Goal: Transaction & Acquisition: Book appointment/travel/reservation

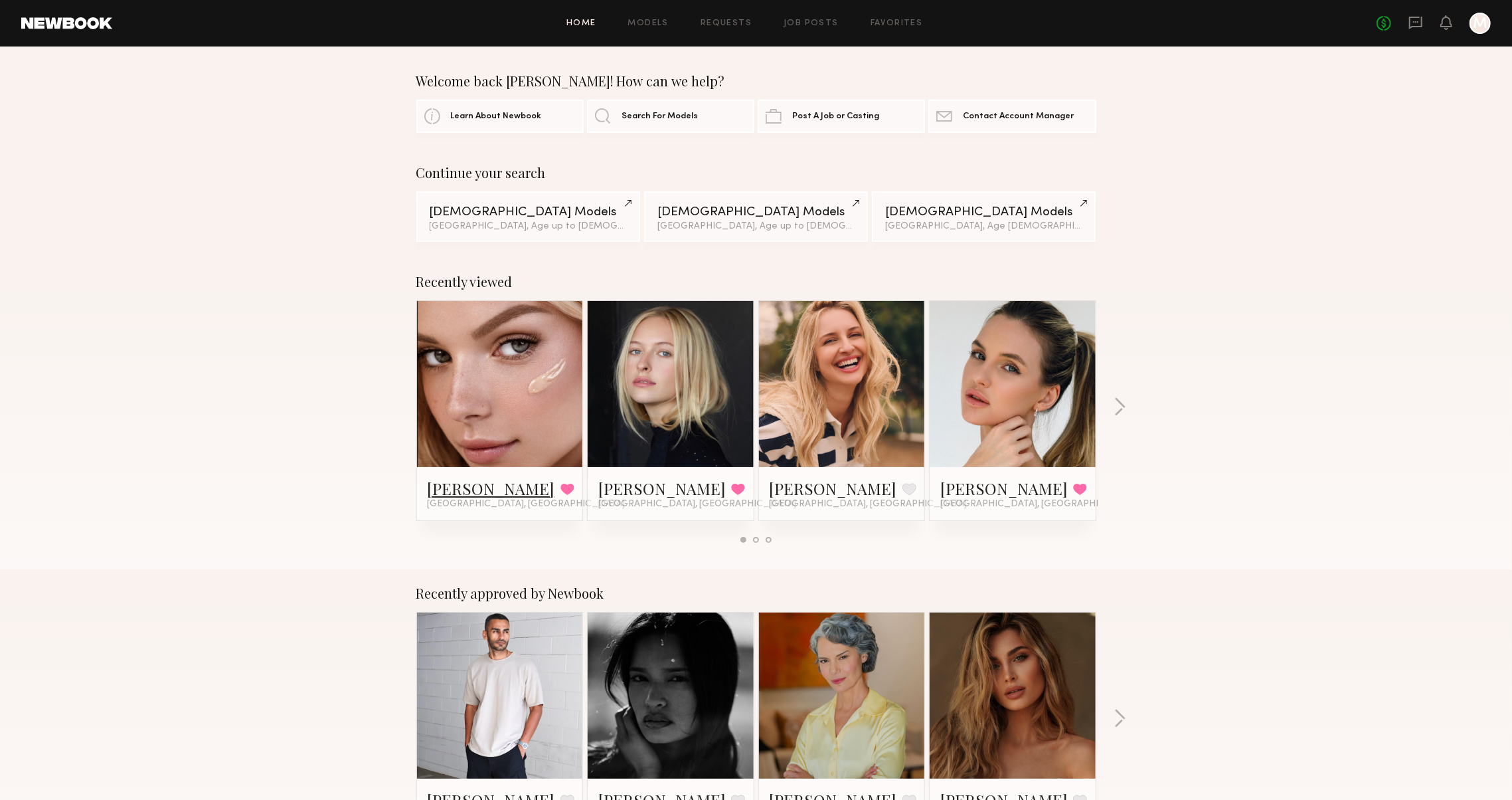
click at [432, 481] on link "[PERSON_NAME]" at bounding box center [491, 488] width 128 height 21
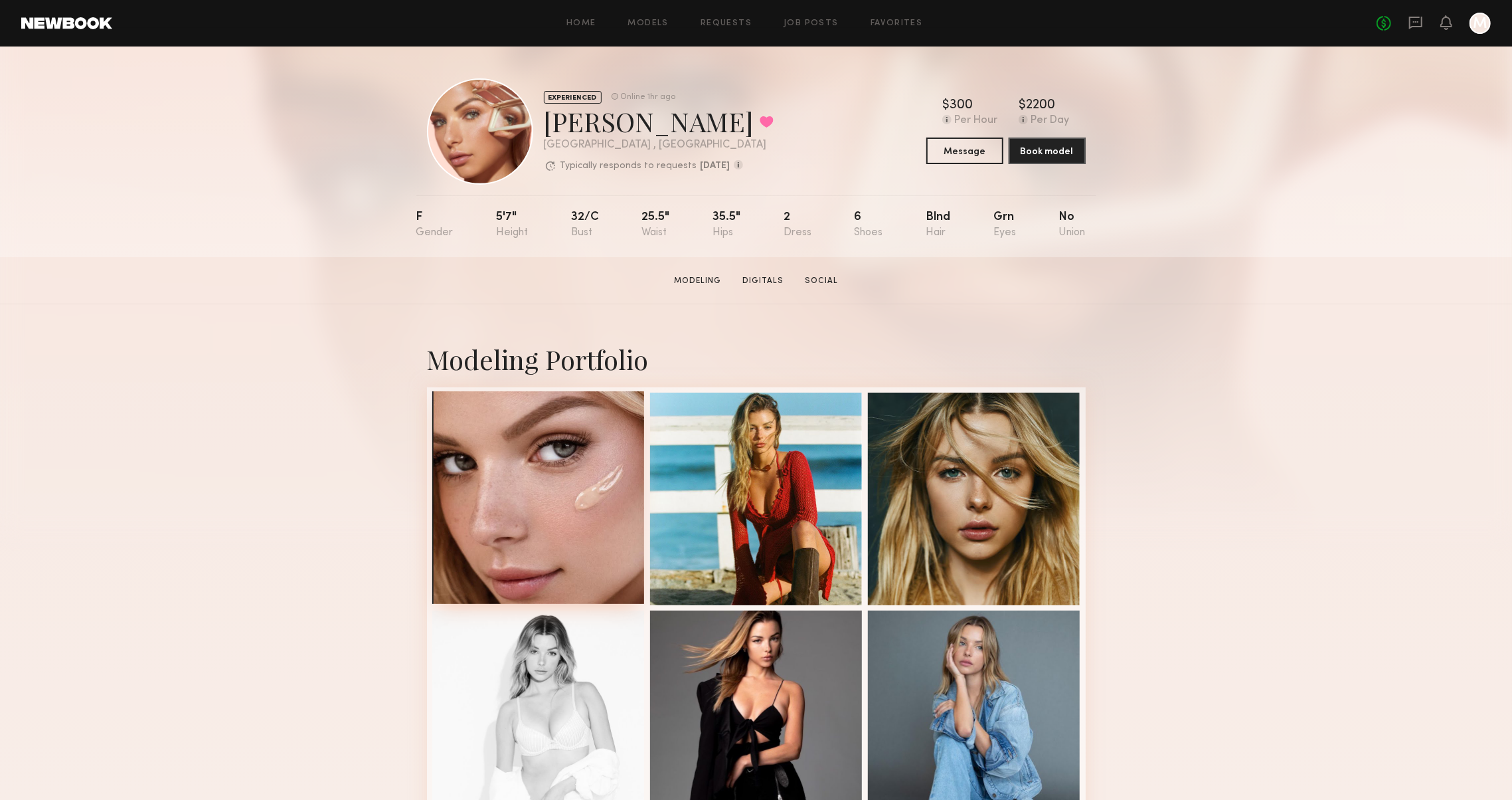
click at [568, 484] on div at bounding box center [538, 497] width 213 height 213
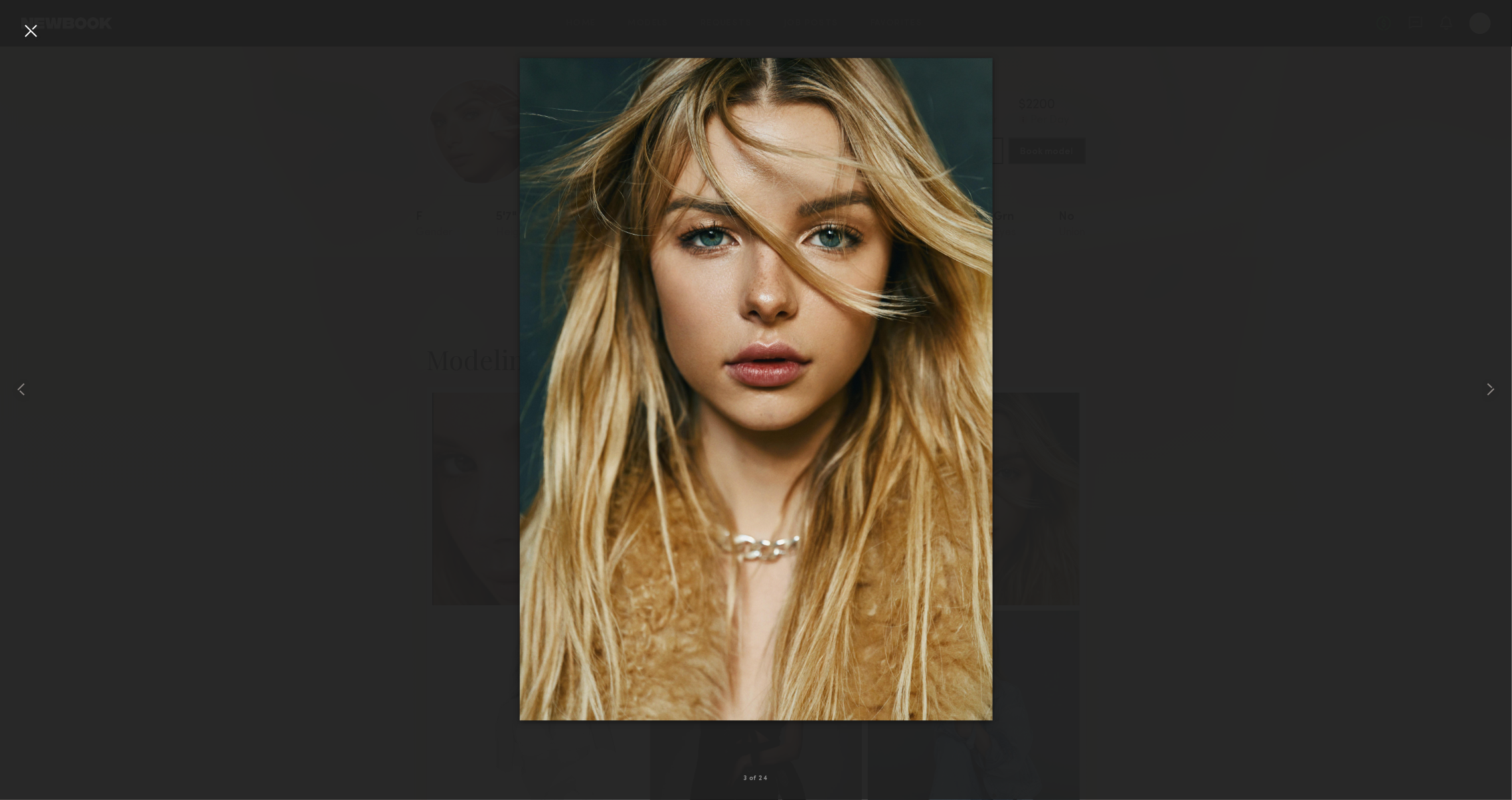
click at [1363, 546] on div at bounding box center [756, 389] width 1512 height 736
click at [38, 41] on div at bounding box center [30, 31] width 21 height 21
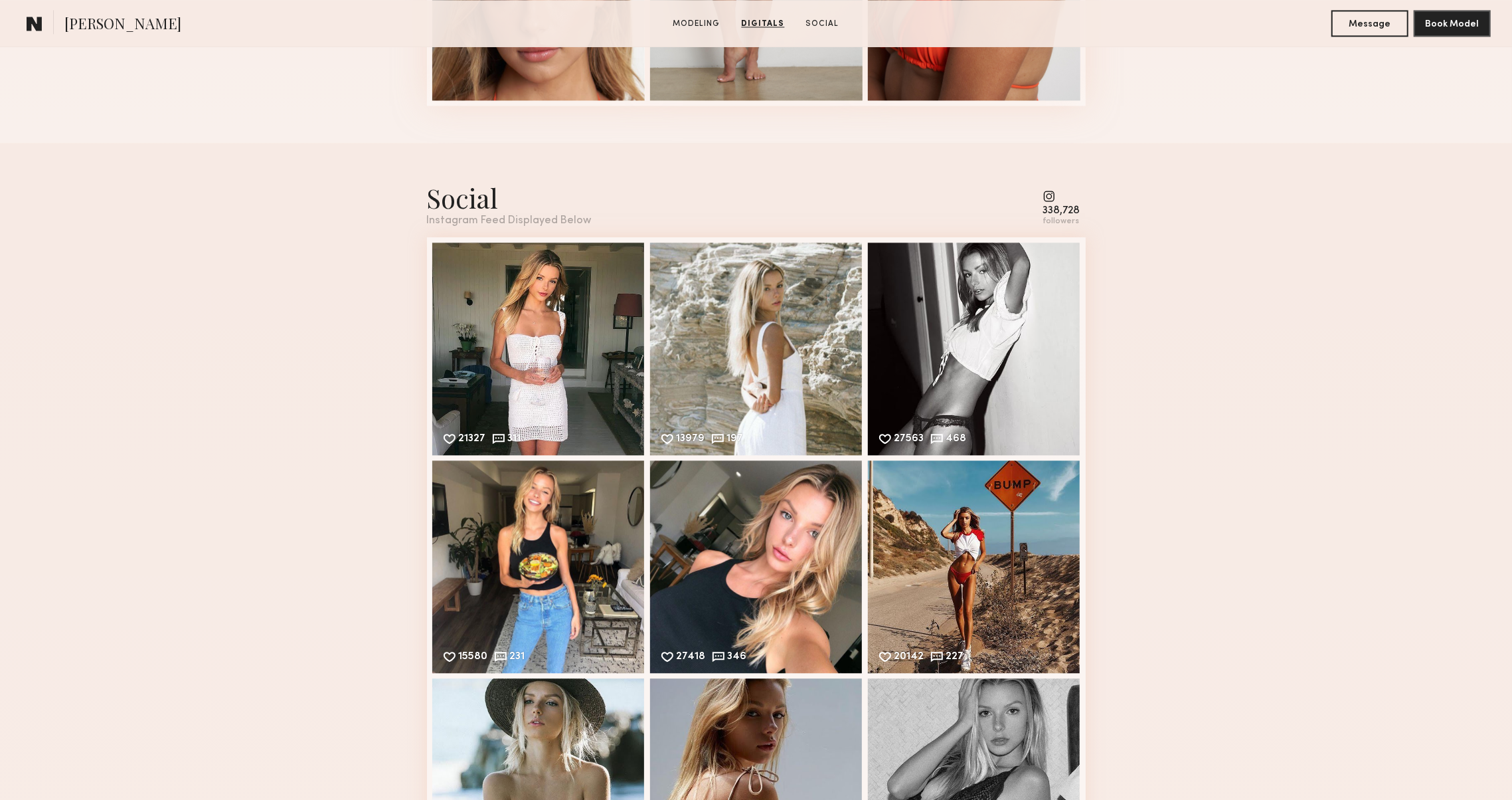
scroll to position [2631, 0]
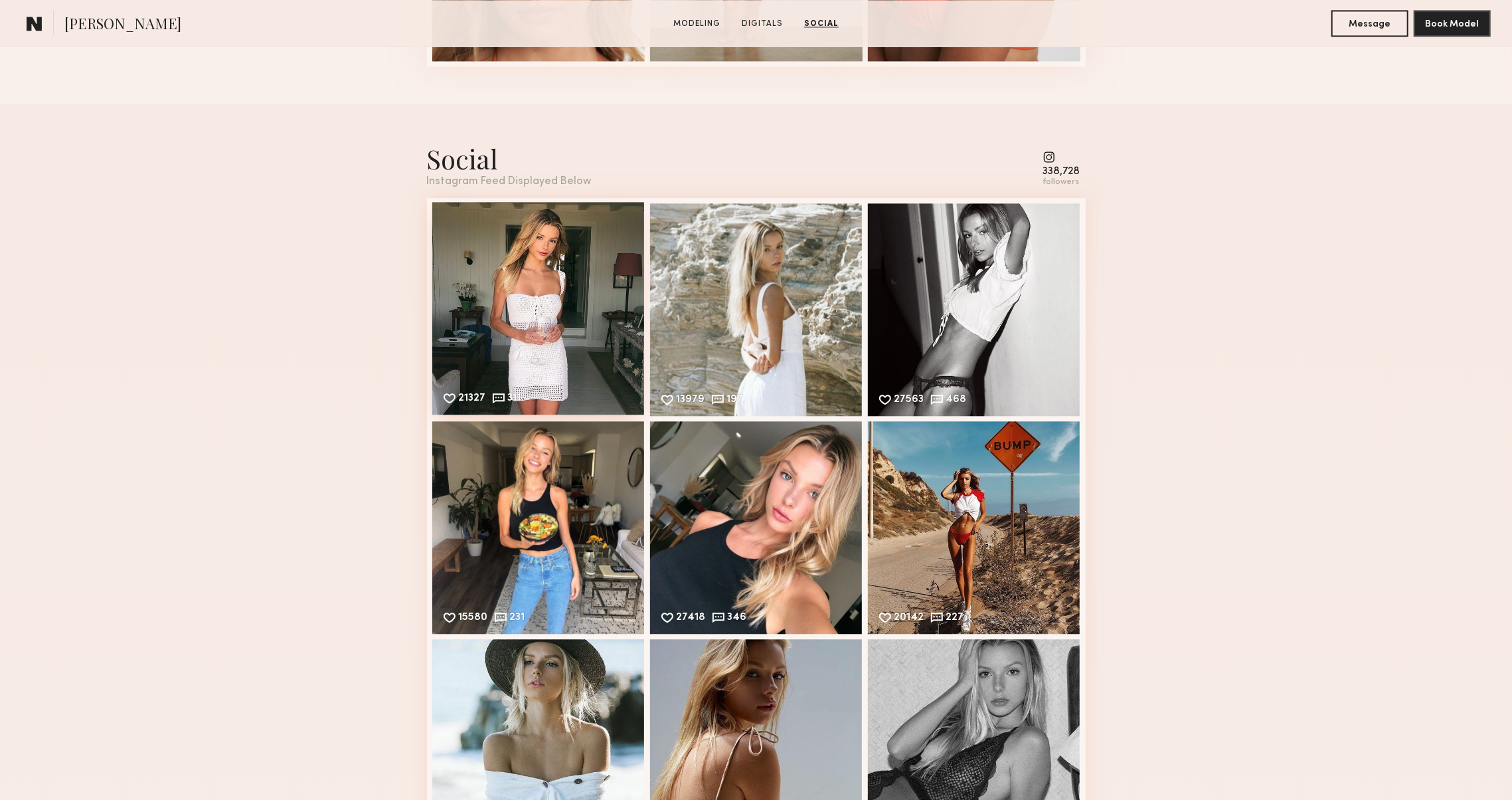
click at [507, 333] on div "21327 311 Likes & comments displayed to show model’s engagement" at bounding box center [538, 308] width 213 height 213
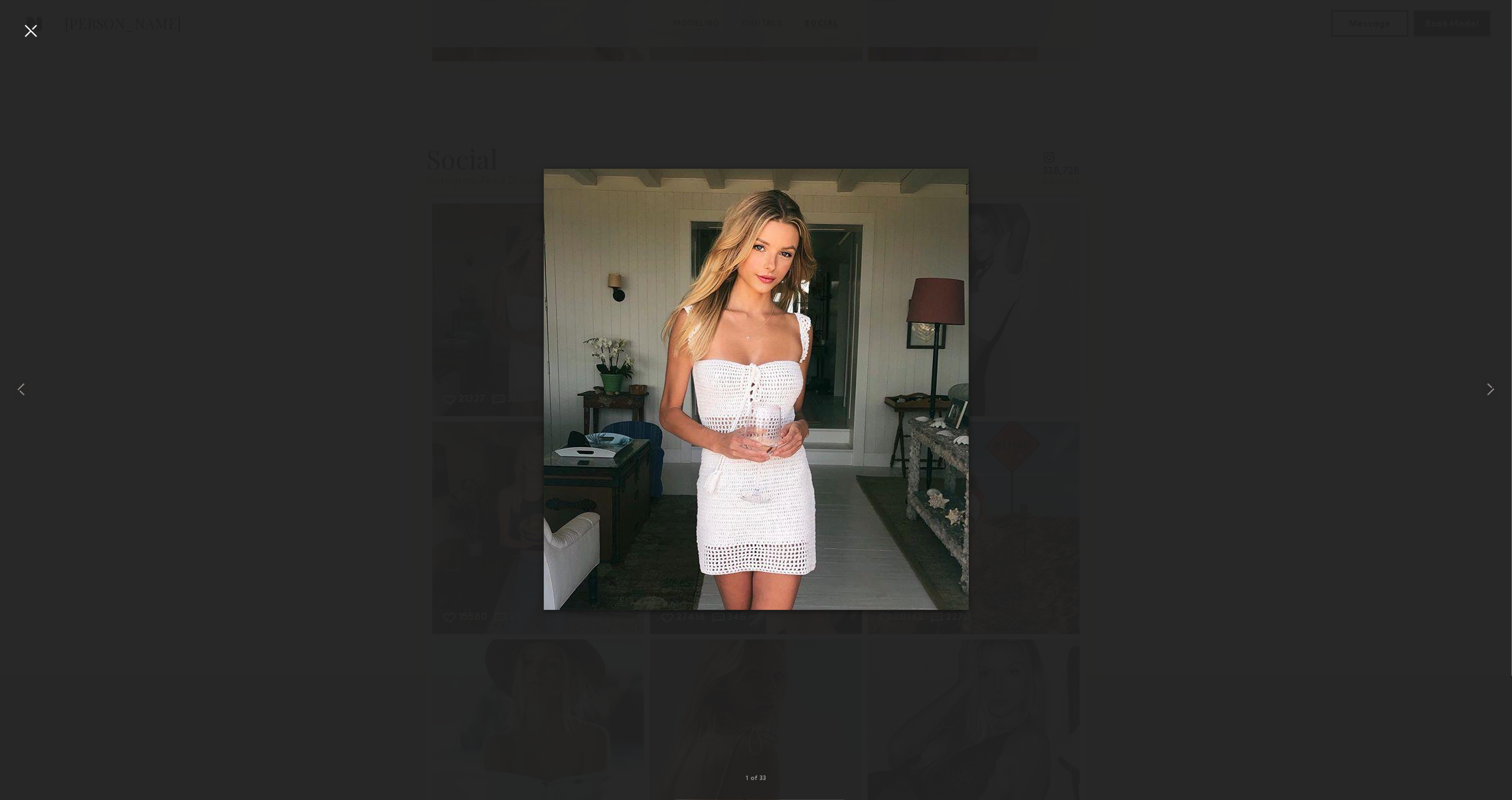
click at [206, 358] on div at bounding box center [756, 389] width 1512 height 736
click at [383, 461] on div at bounding box center [756, 389] width 1512 height 736
click at [30, 31] on div at bounding box center [30, 31] width 21 height 21
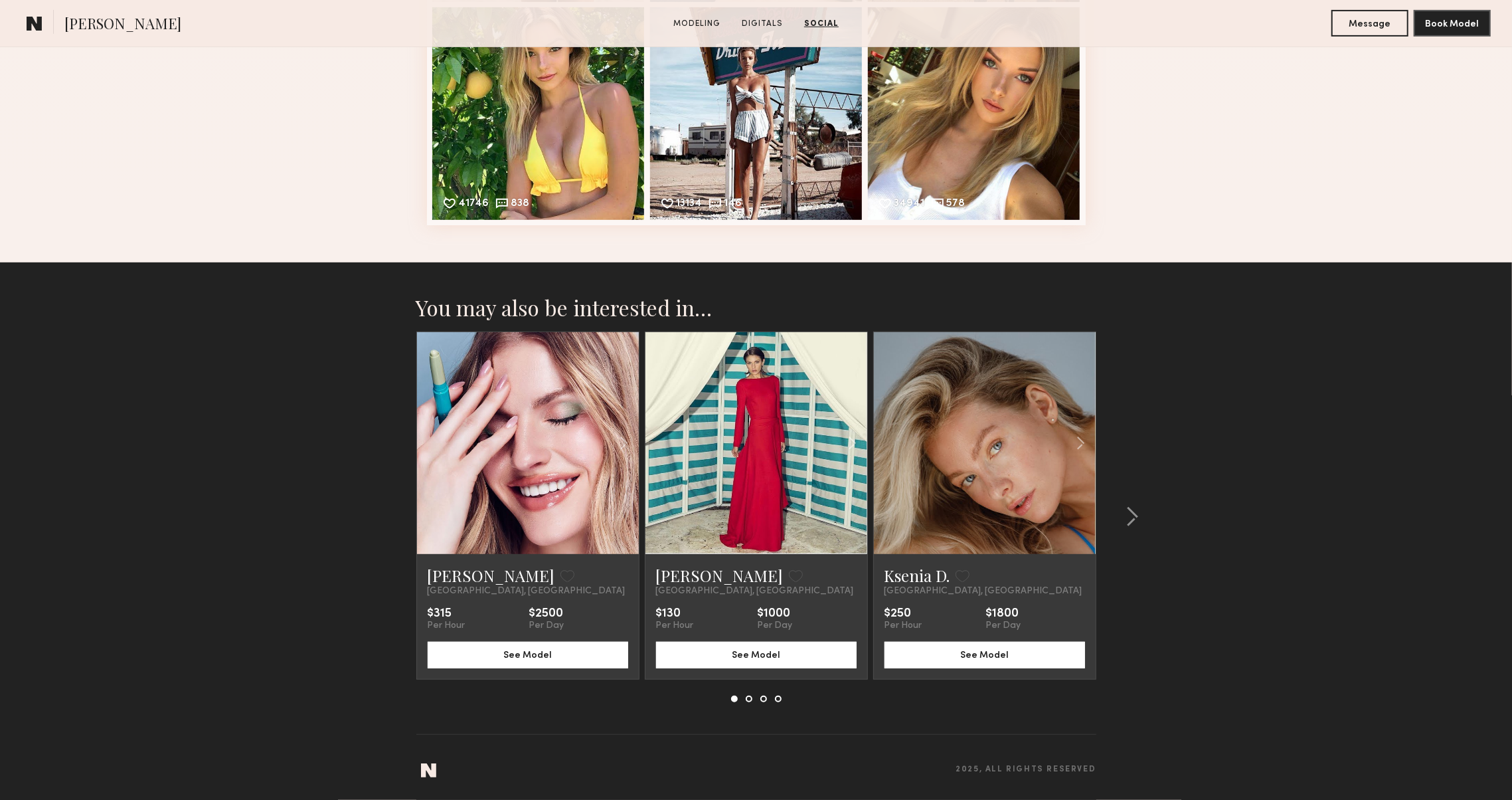
scroll to position [5008, 0]
click at [1134, 514] on common-icon at bounding box center [1133, 516] width 14 height 21
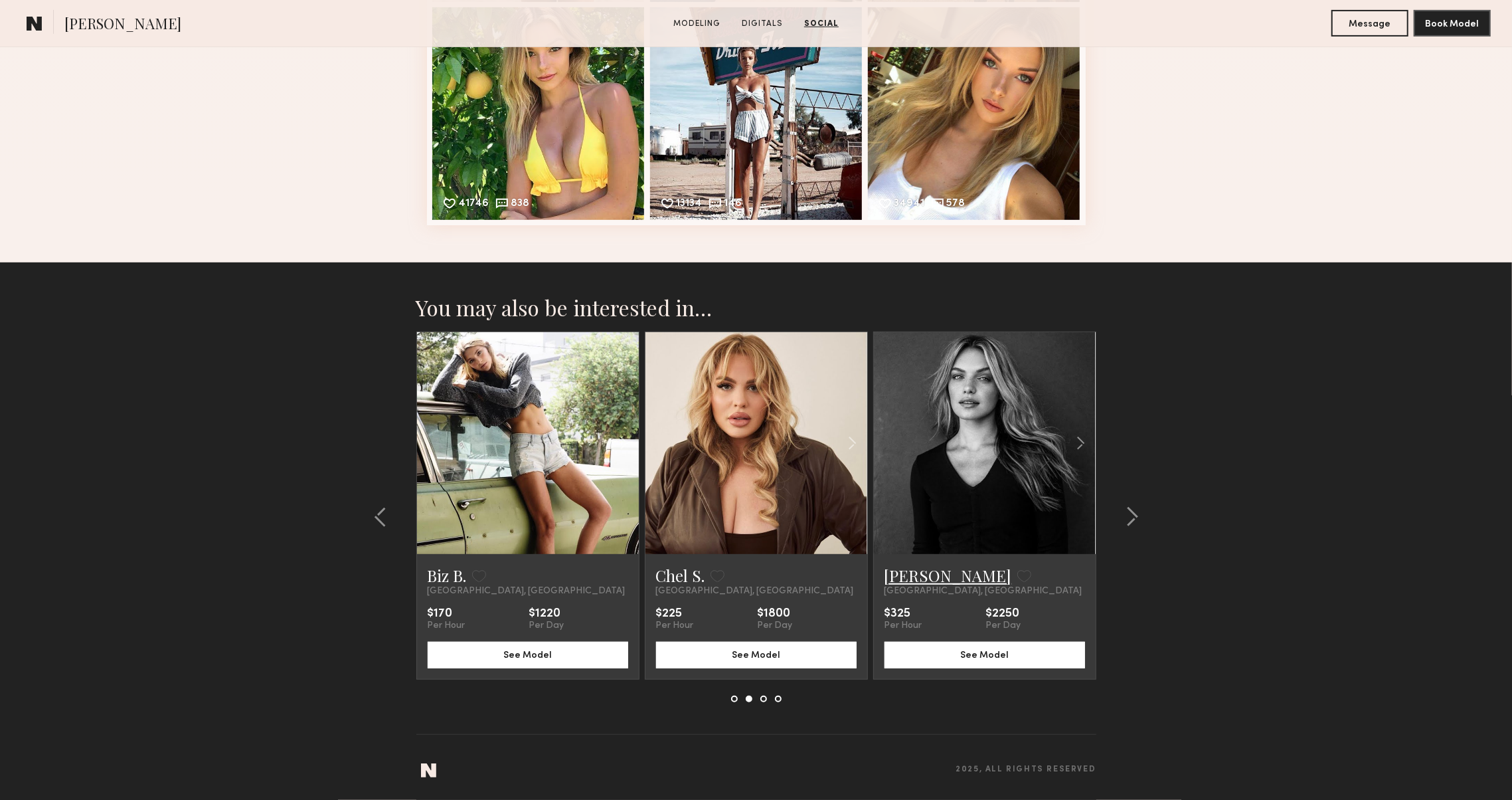
click at [905, 579] on link "[PERSON_NAME]" at bounding box center [948, 575] width 128 height 21
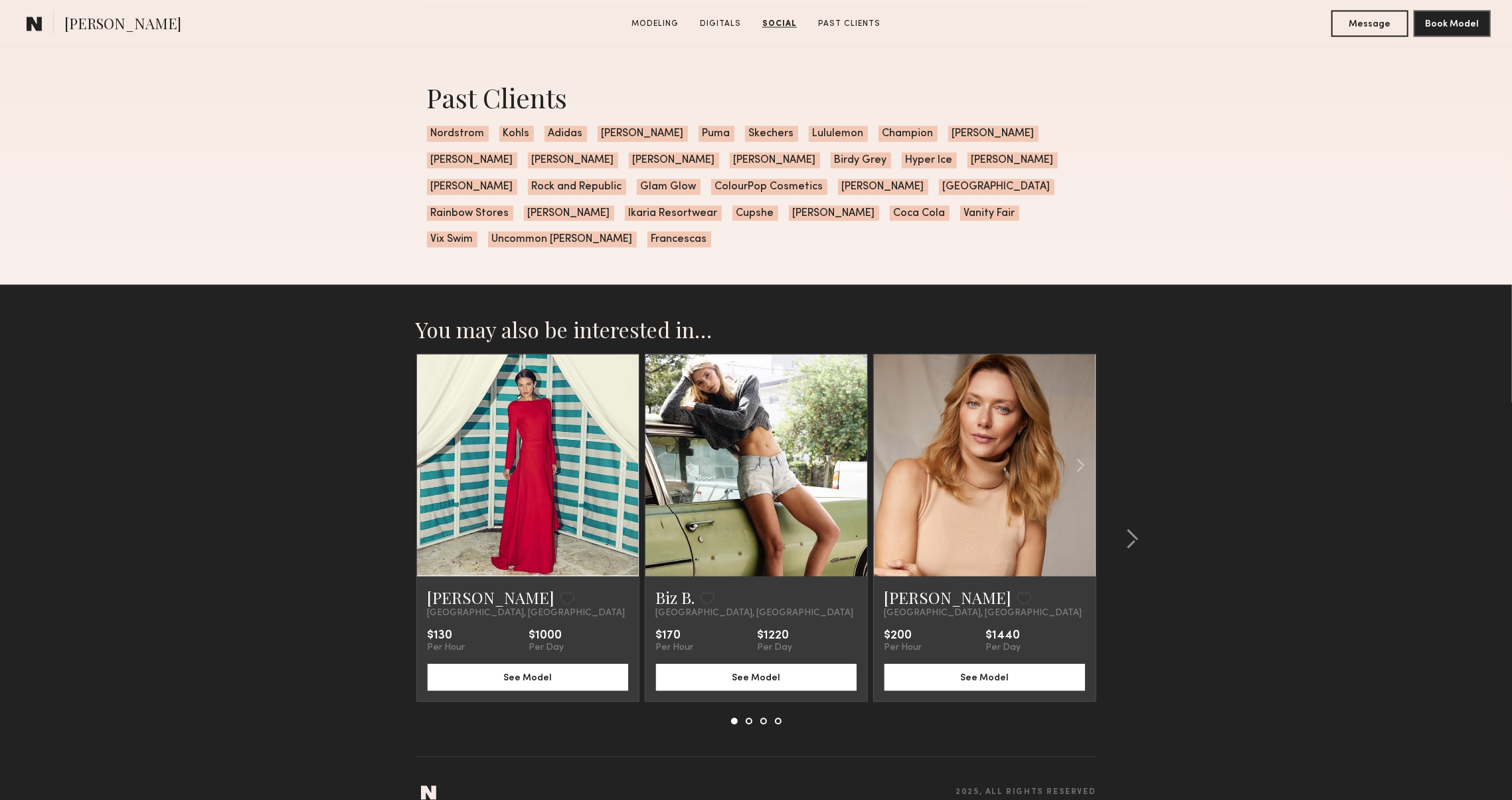
scroll to position [2465, 0]
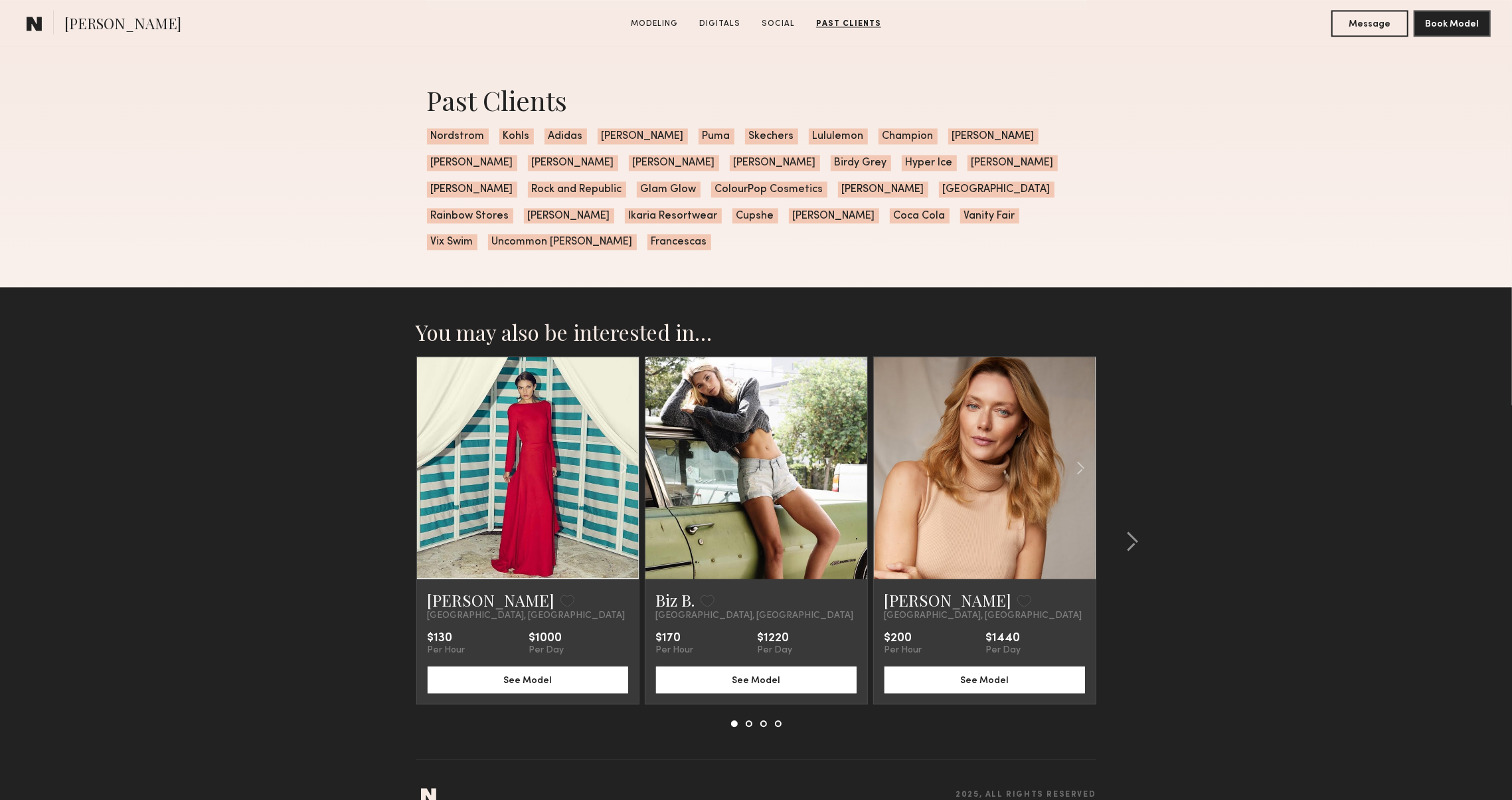
click at [651, 579] on div "Biz B. Favorite Los Angeles, CA $170 Per Hour $1220 Per Day See Model" at bounding box center [756, 641] width 222 height 125
click at [654, 579] on div "Biz B. Favorite Los Angeles, CA $170 Per Hour $1220 Per Day See Model" at bounding box center [756, 641] width 222 height 125
click at [659, 589] on link "Biz B." at bounding box center [676, 599] width 39 height 21
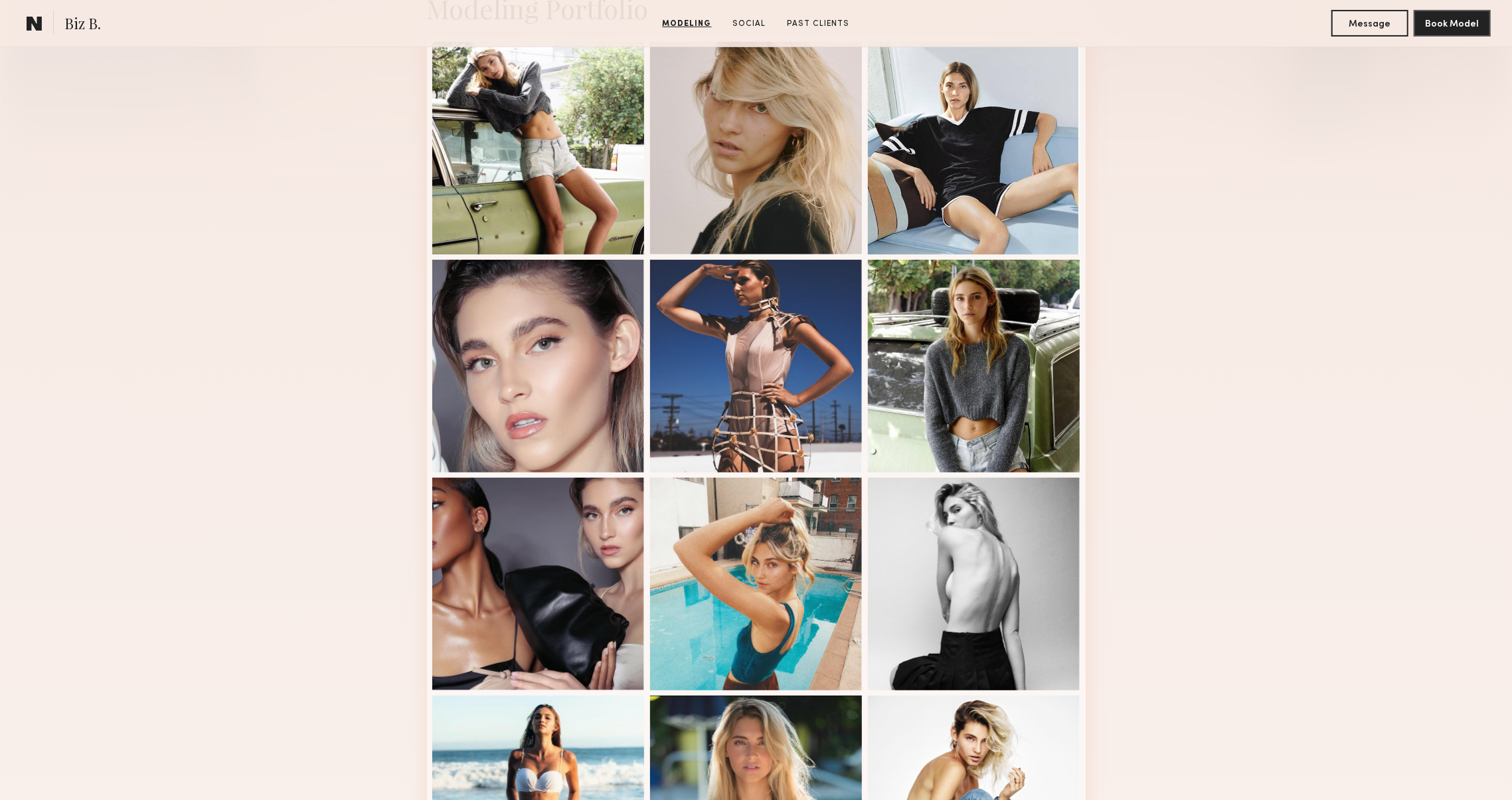
scroll to position [352, 0]
click at [493, 192] on div at bounding box center [538, 146] width 213 height 213
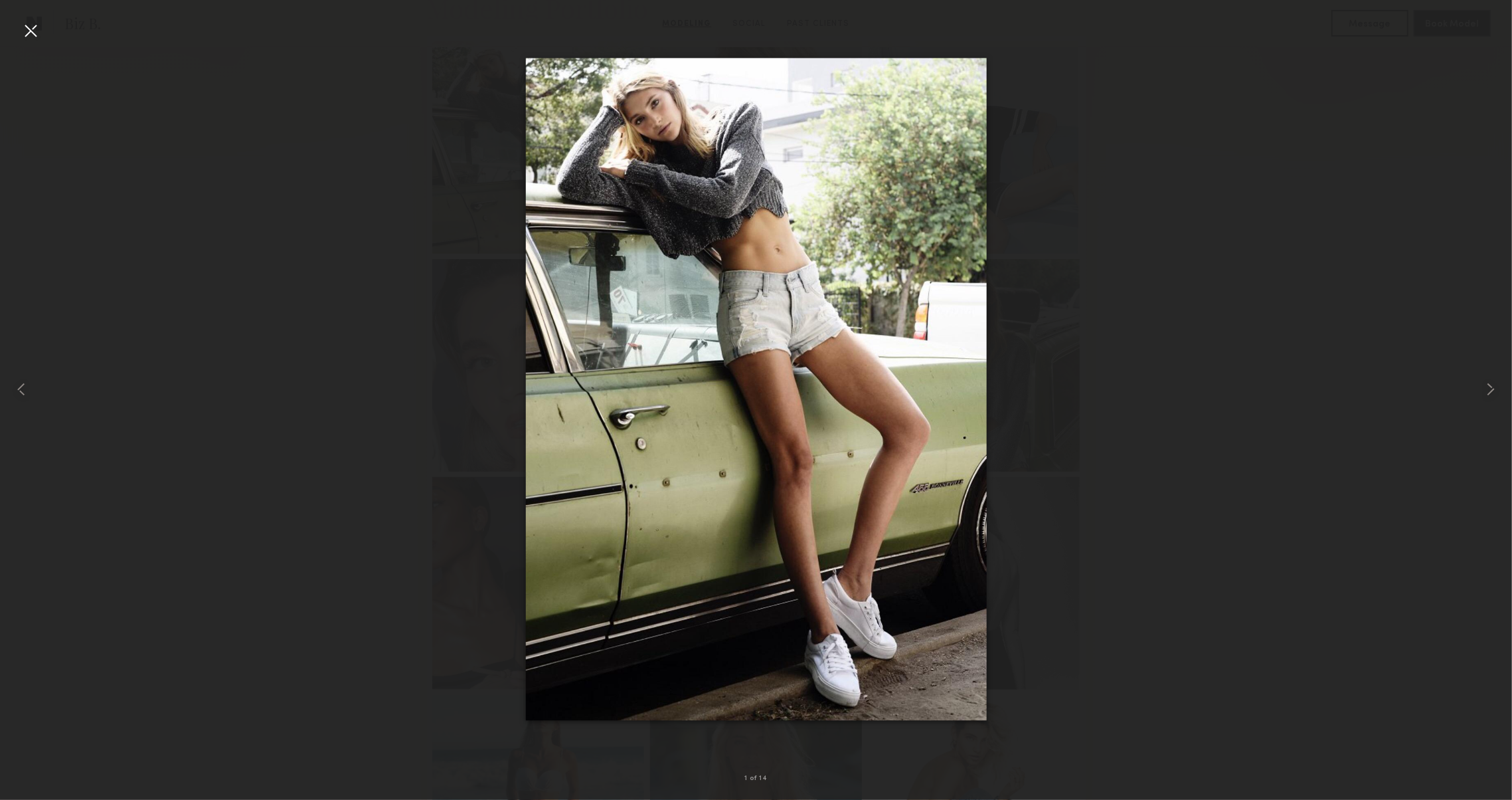
click at [38, 27] on div at bounding box center [30, 31] width 21 height 21
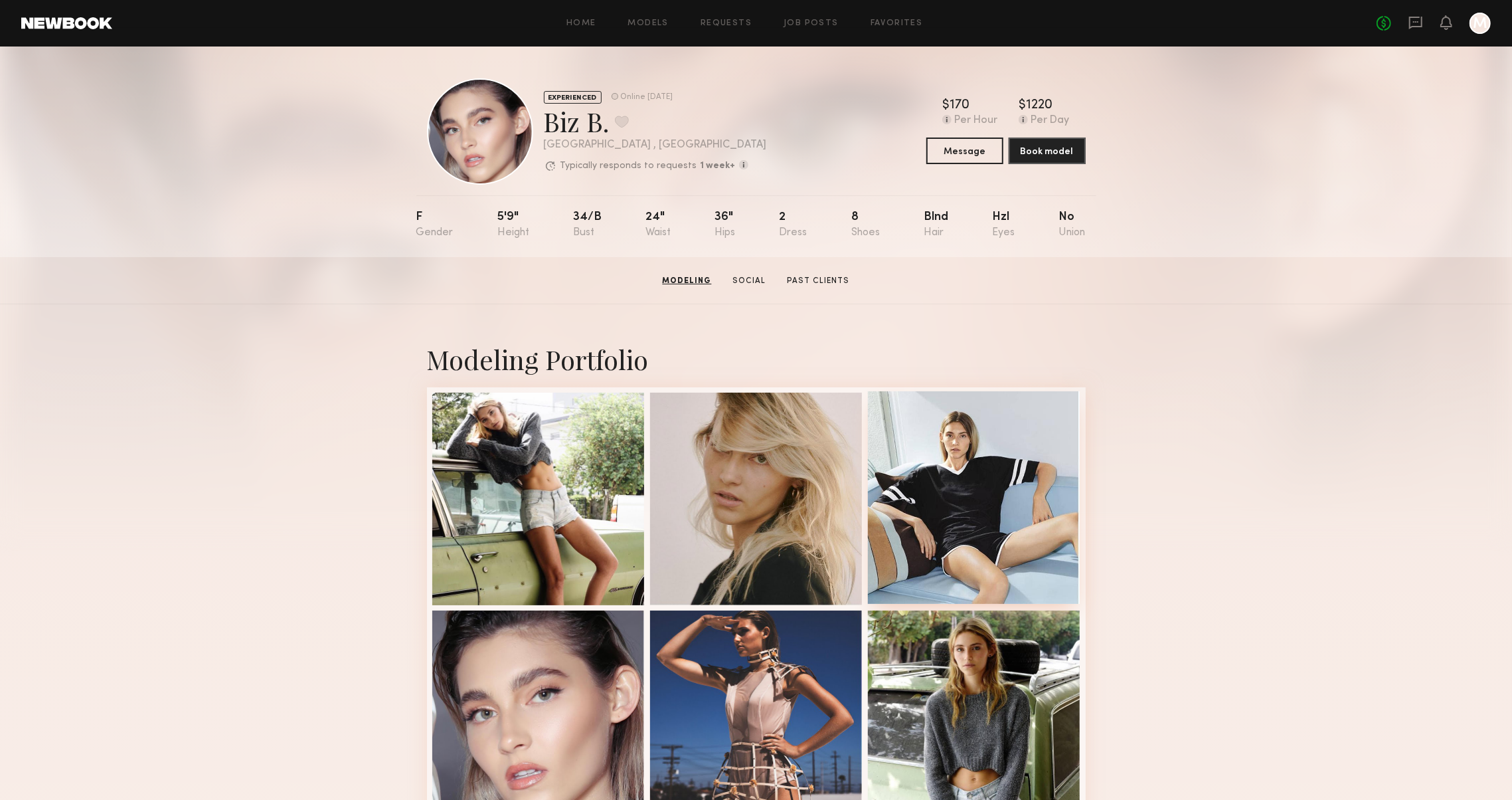
scroll to position [0, 0]
click at [814, 285] on link "Past Clients" at bounding box center [817, 281] width 73 height 12
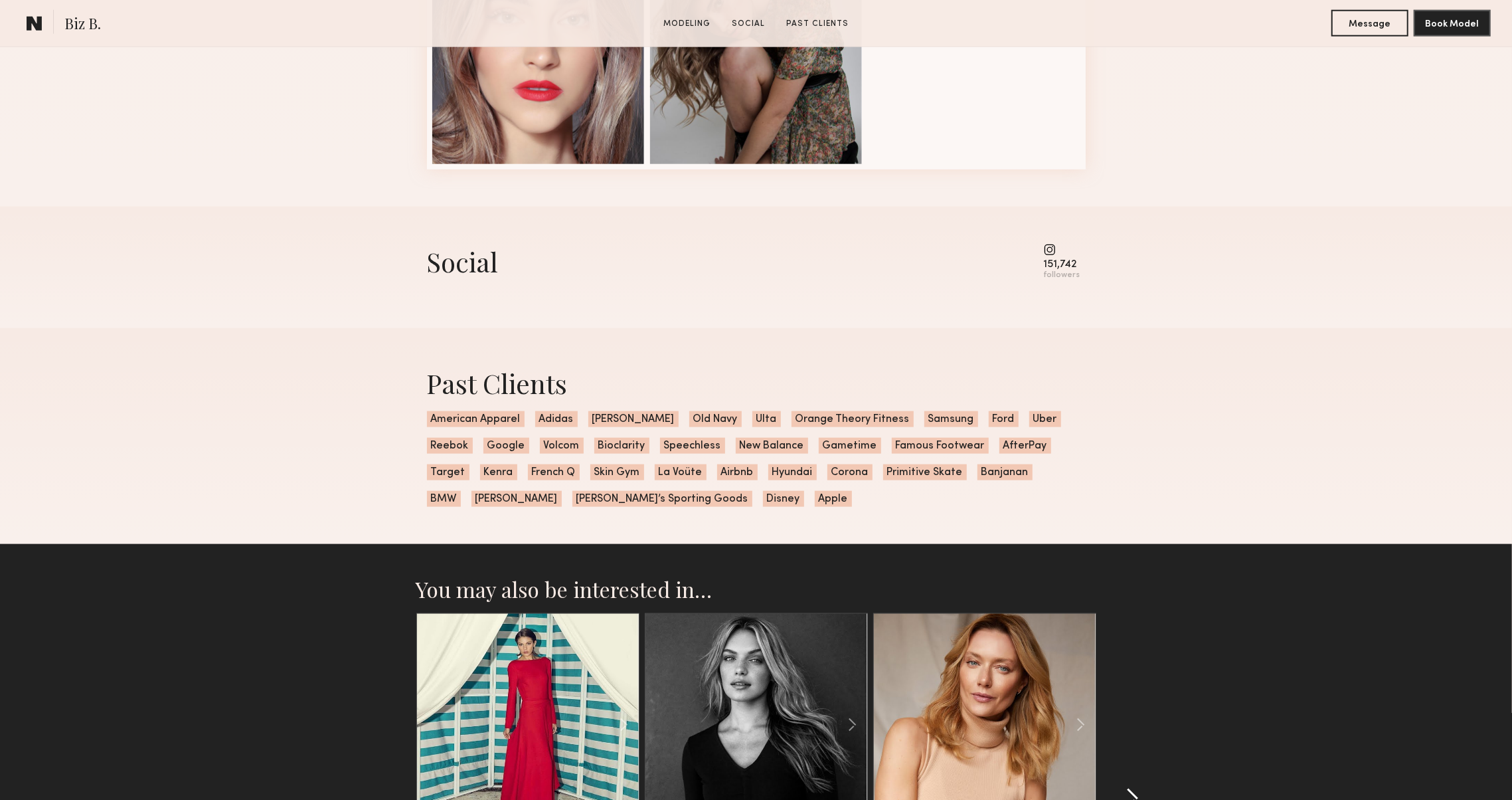
scroll to position [1565, 0]
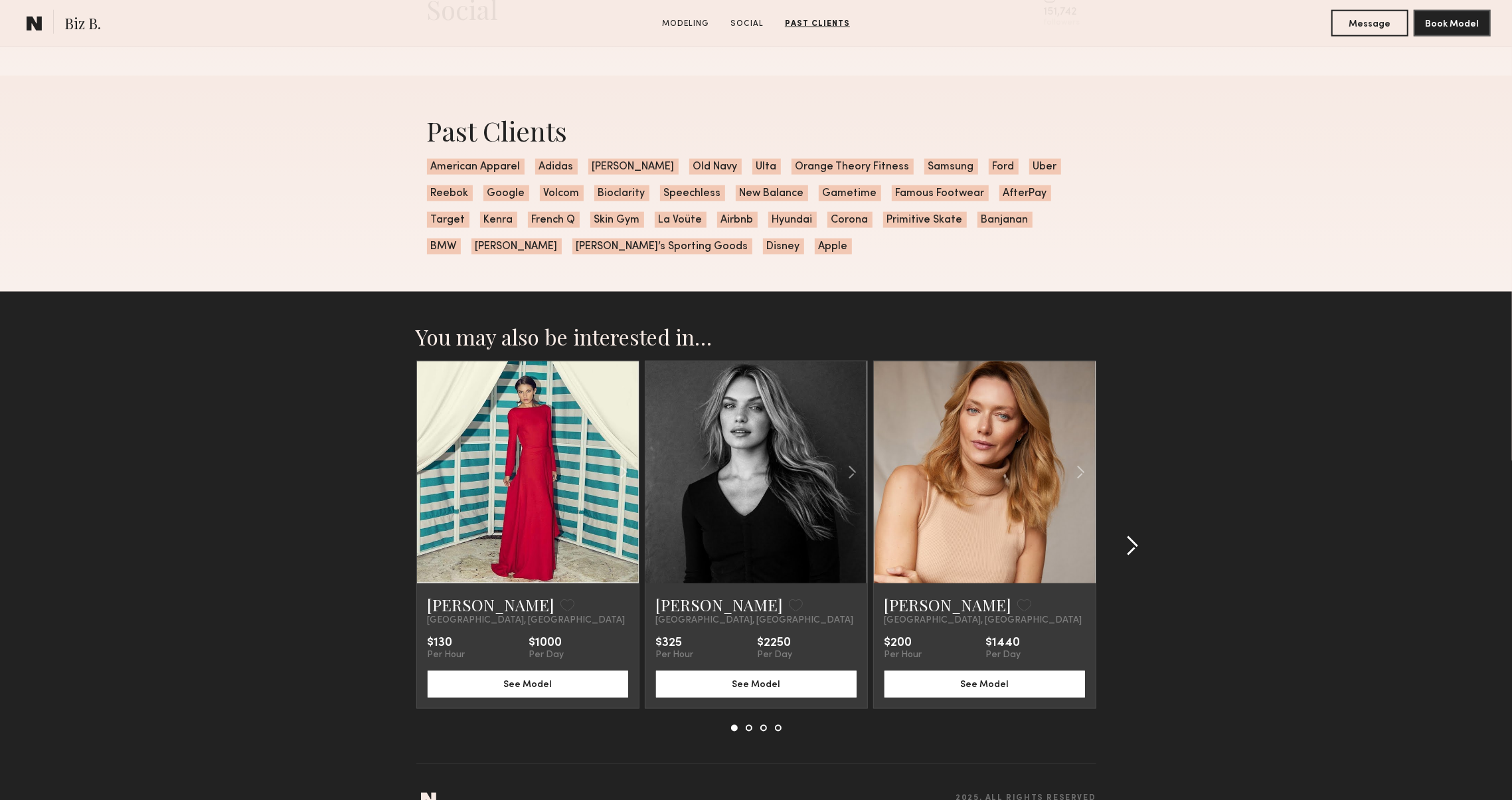
click at [1113, 570] on div at bounding box center [1127, 546] width 64 height 370
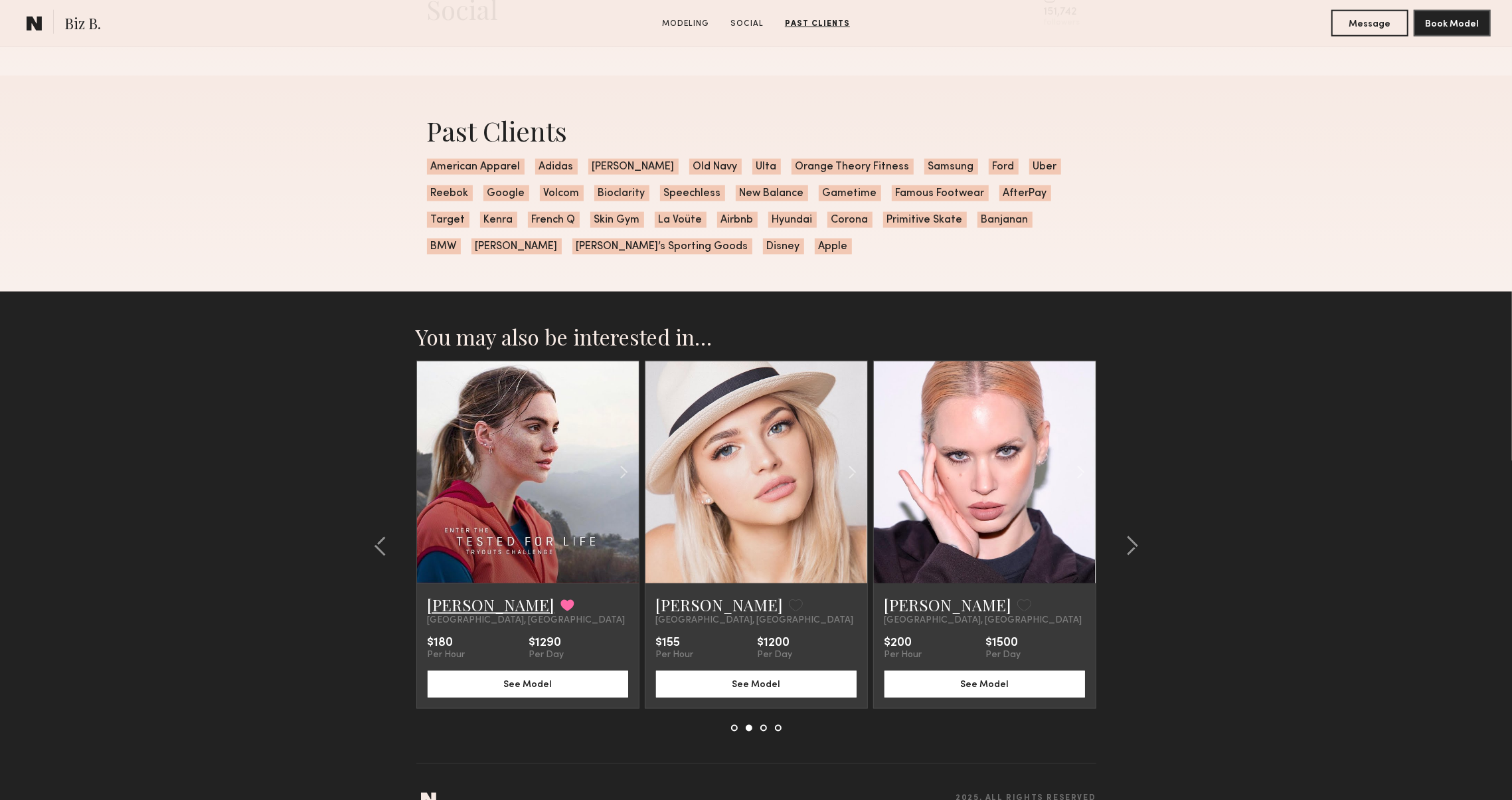
click at [495, 604] on link "[PERSON_NAME]" at bounding box center [491, 604] width 128 height 21
